Goal: Task Accomplishment & Management: Use online tool/utility

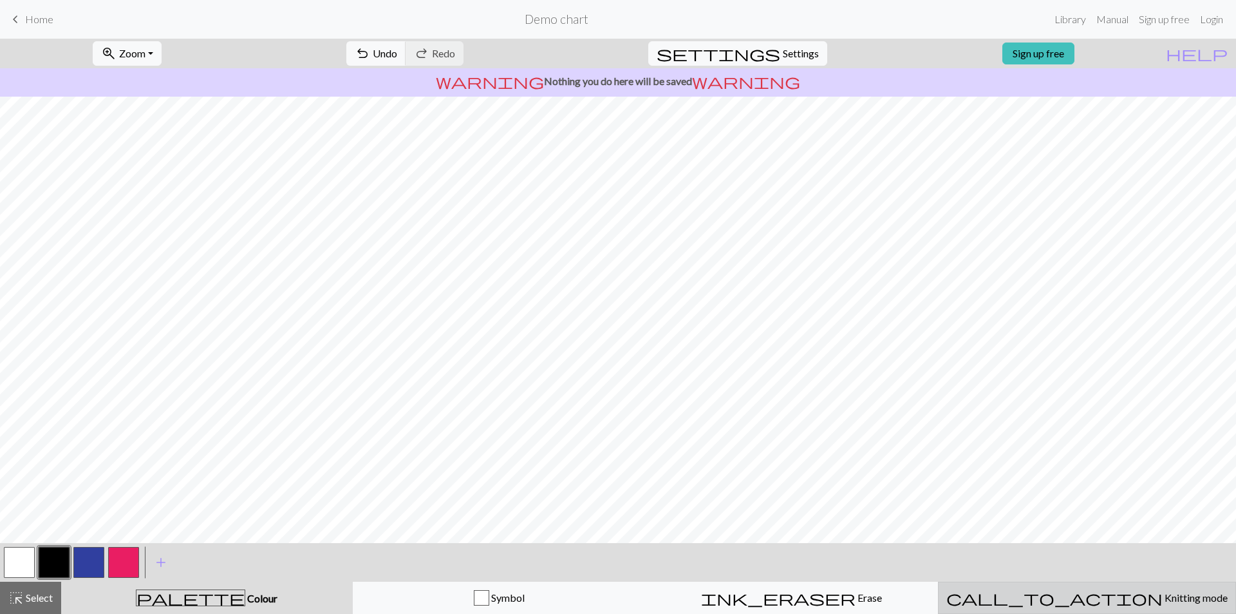
click at [1163, 596] on span "Knitting mode" at bounding box center [1195, 597] width 65 height 12
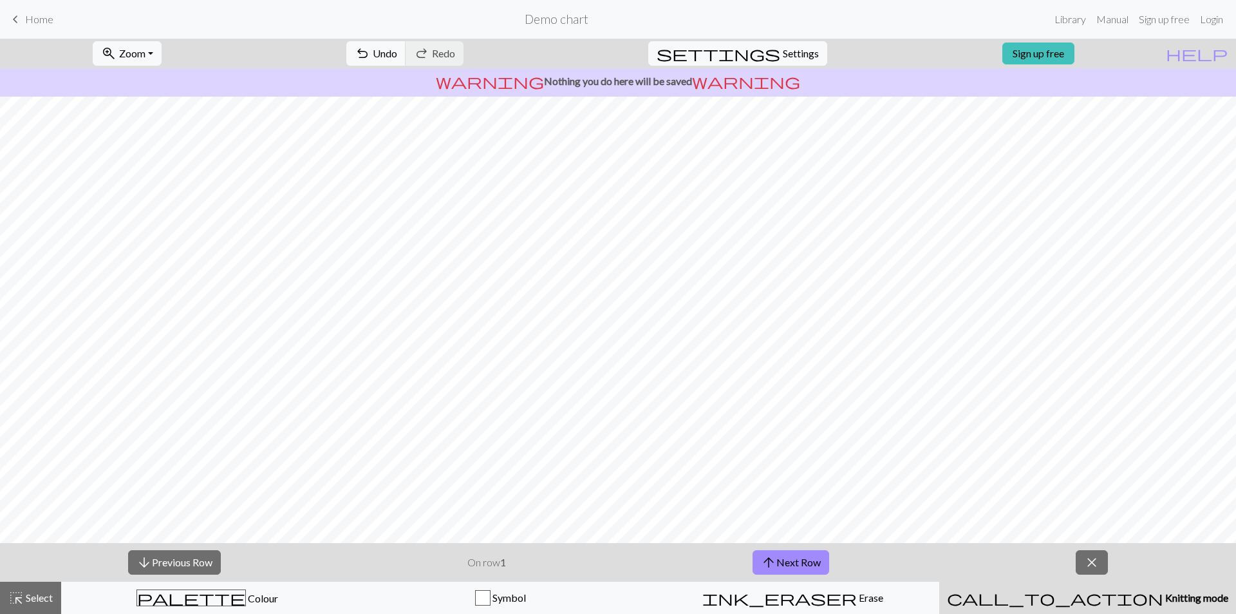
click at [1163, 596] on span "Knitting mode" at bounding box center [1195, 597] width 65 height 12
click at [1082, 556] on button "close" at bounding box center [1092, 562] width 32 height 24
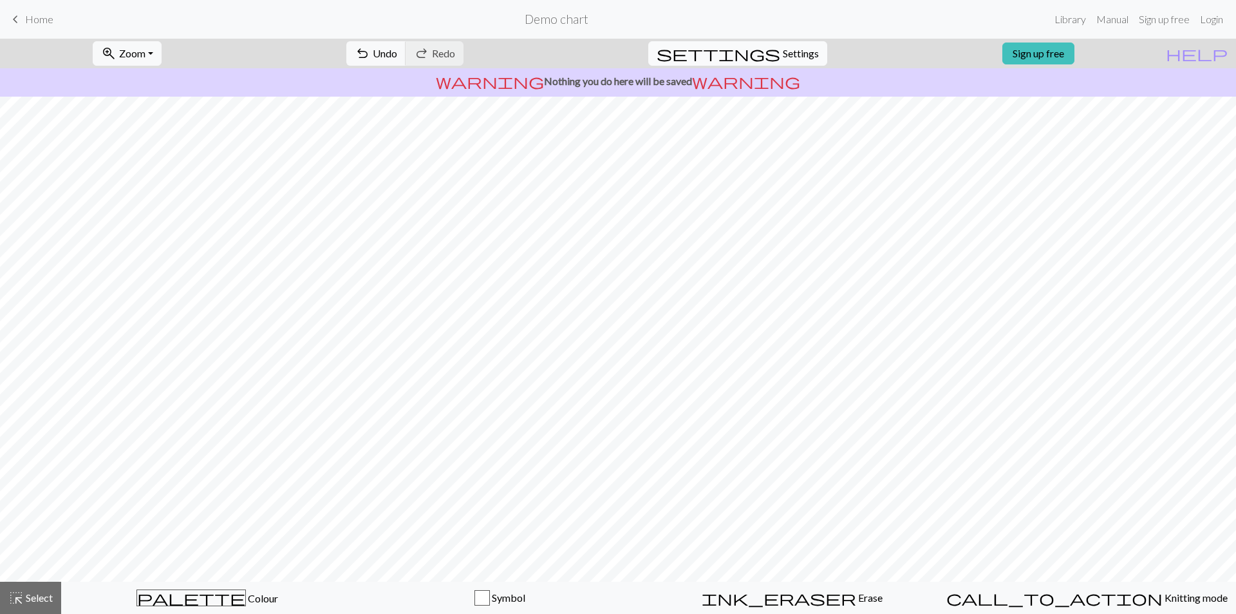
click at [746, 55] on button "settings Settings" at bounding box center [737, 53] width 179 height 24
select select "aran"
select select "Courier new"
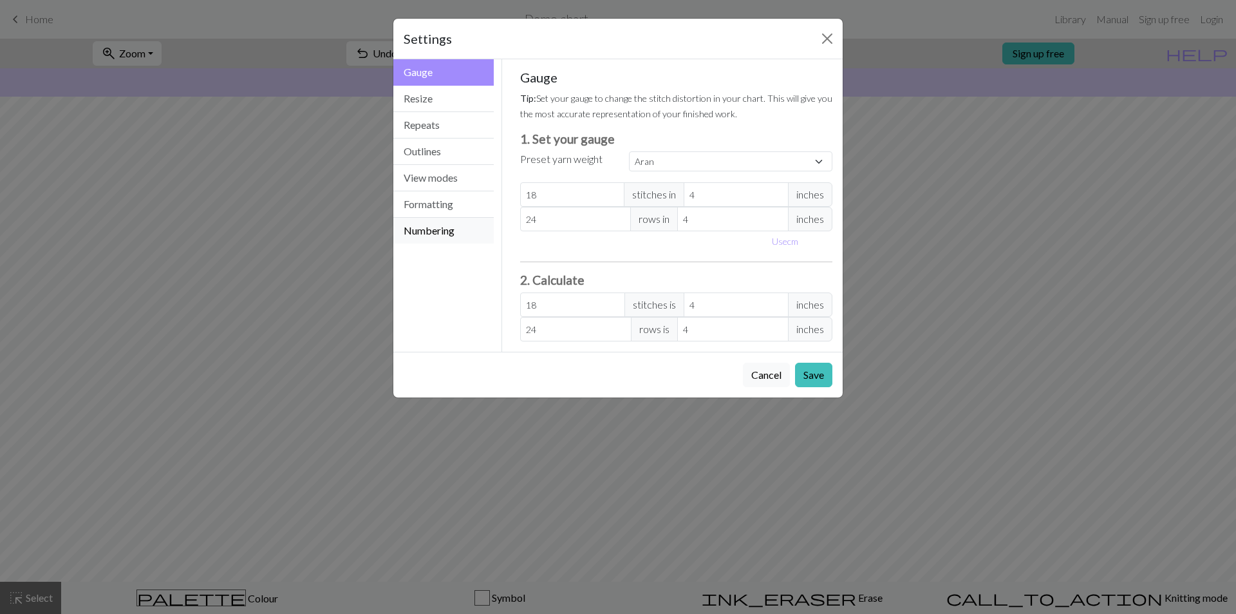
click at [414, 232] on button "Numbering" at bounding box center [443, 231] width 100 height 26
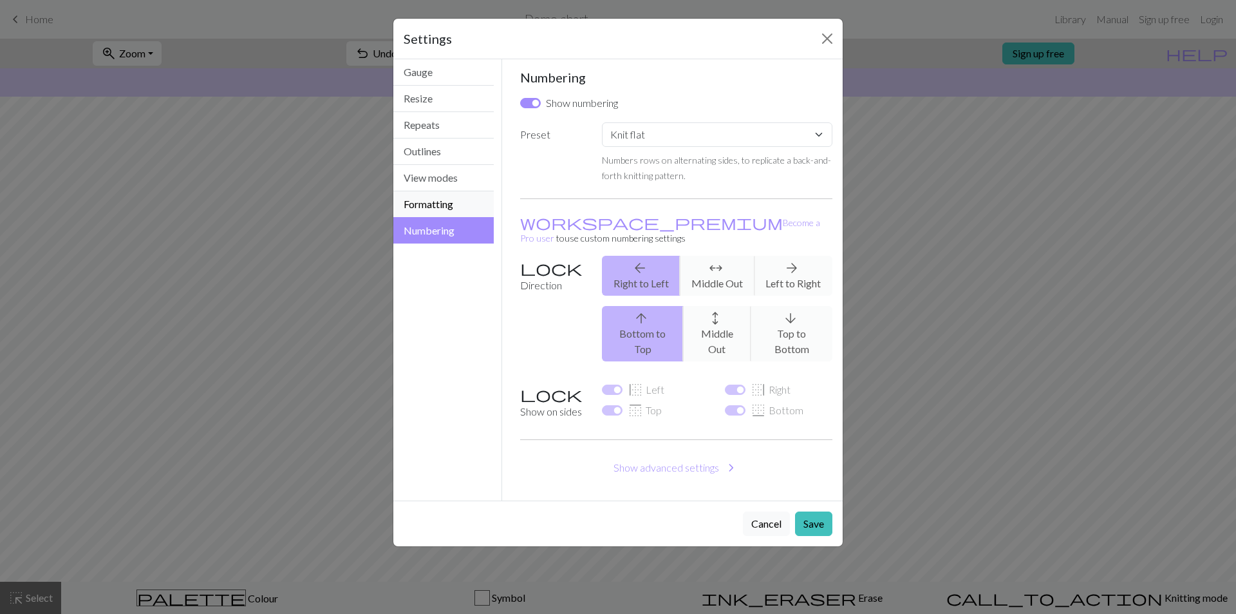
click at [431, 203] on button "Formatting" at bounding box center [443, 204] width 100 height 26
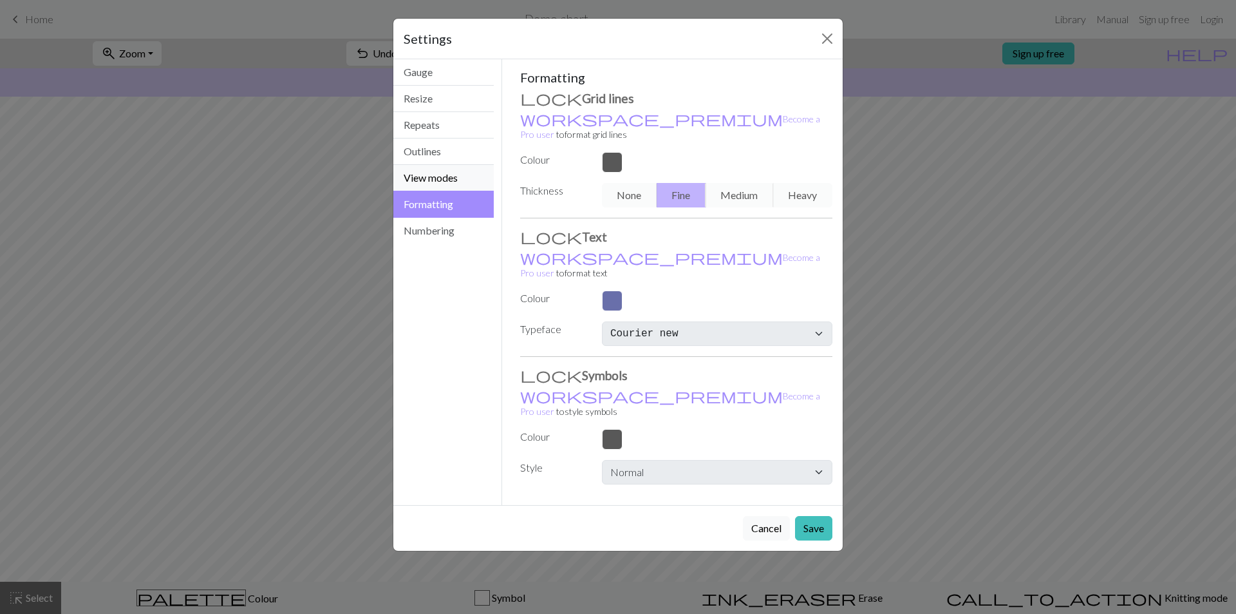
click at [452, 182] on button "View modes" at bounding box center [443, 178] width 100 height 26
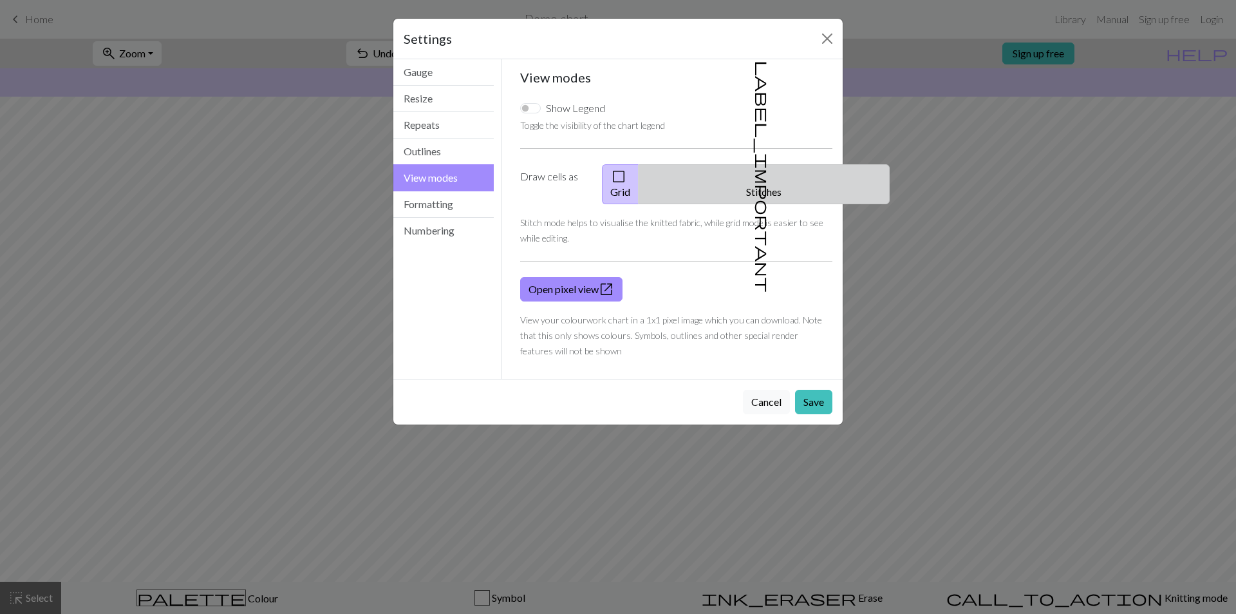
click at [773, 169] on button "label_important Stitches" at bounding box center [764, 184] width 251 height 40
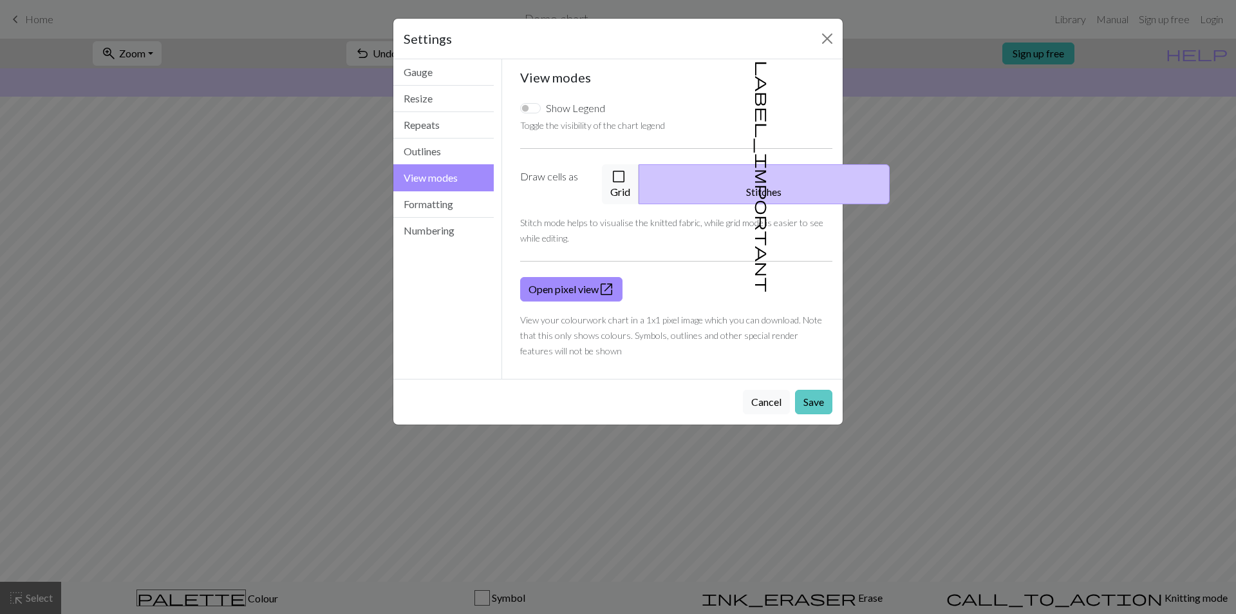
click at [812, 390] on button "Save" at bounding box center [813, 402] width 37 height 24
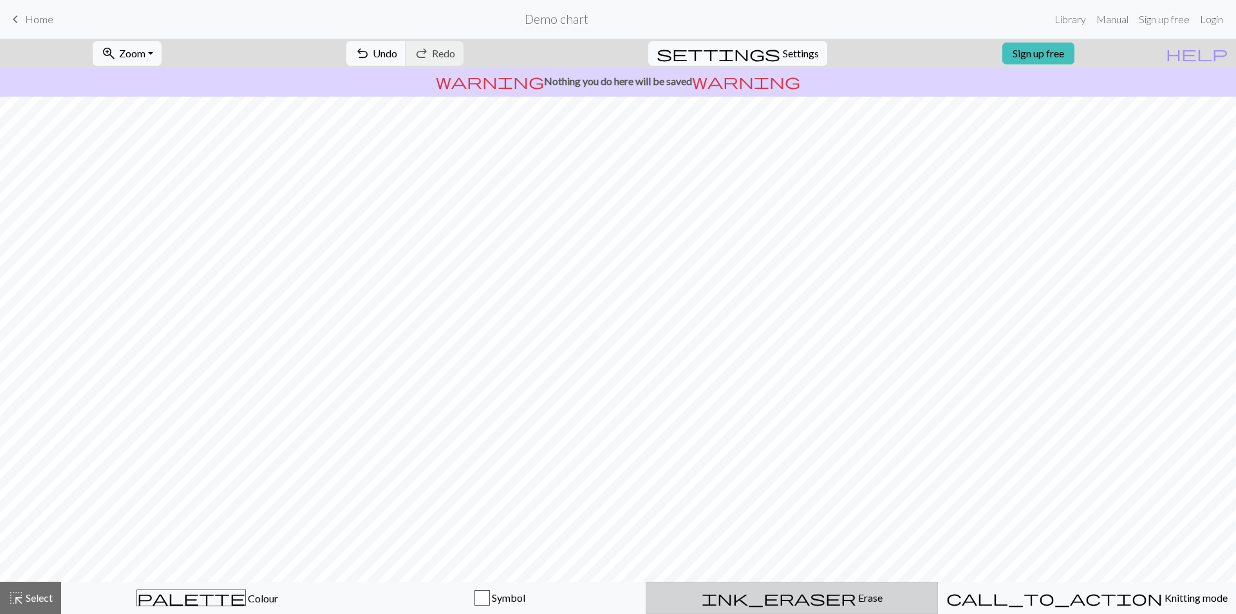
click at [856, 599] on span "Erase" at bounding box center [869, 597] width 26 height 12
click at [1222, 53] on span "help" at bounding box center [1197, 53] width 62 height 18
click at [42, 19] on span "Home" at bounding box center [39, 19] width 28 height 12
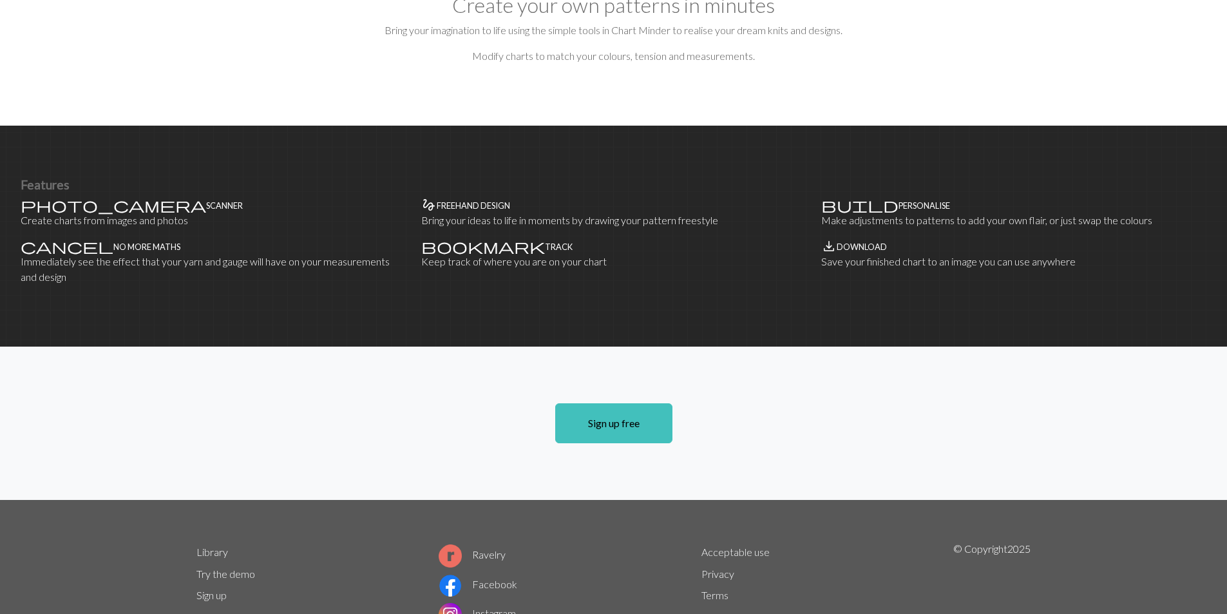
scroll to position [754, 0]
